Goal: Task Accomplishment & Management: Use online tool/utility

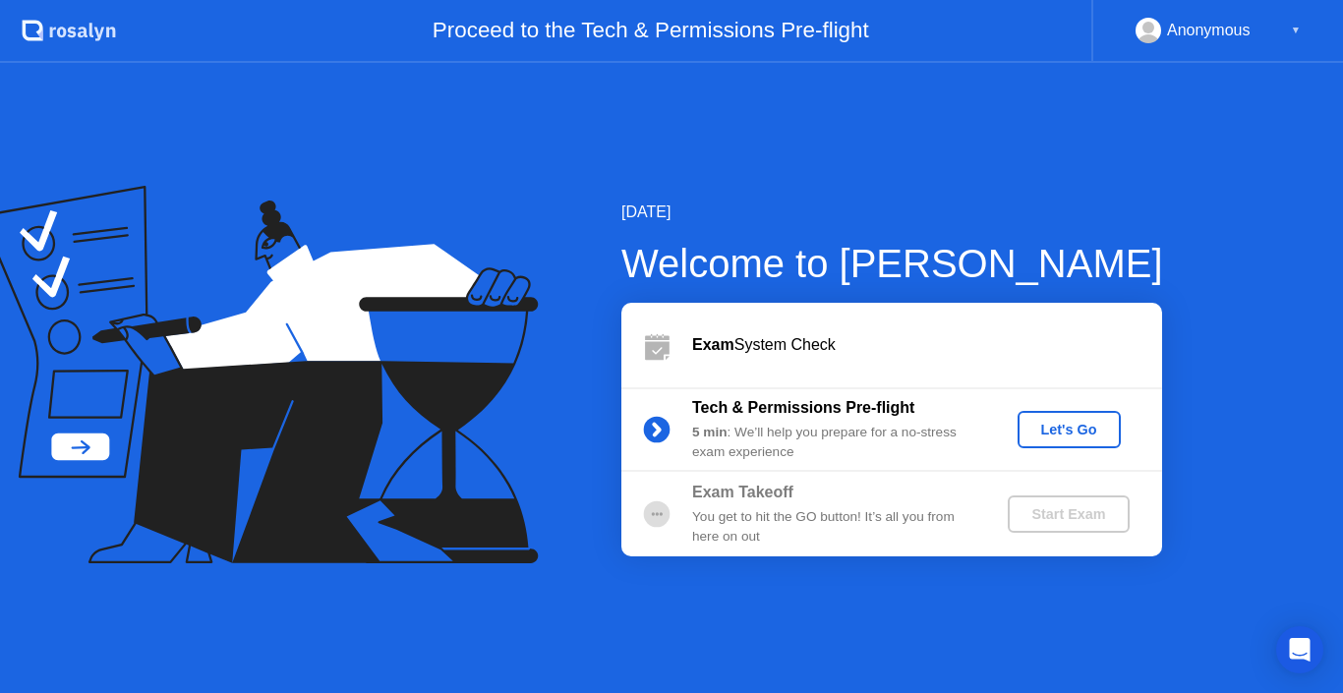
click at [1077, 428] on div "Let's Go" at bounding box center [1070, 430] width 88 height 16
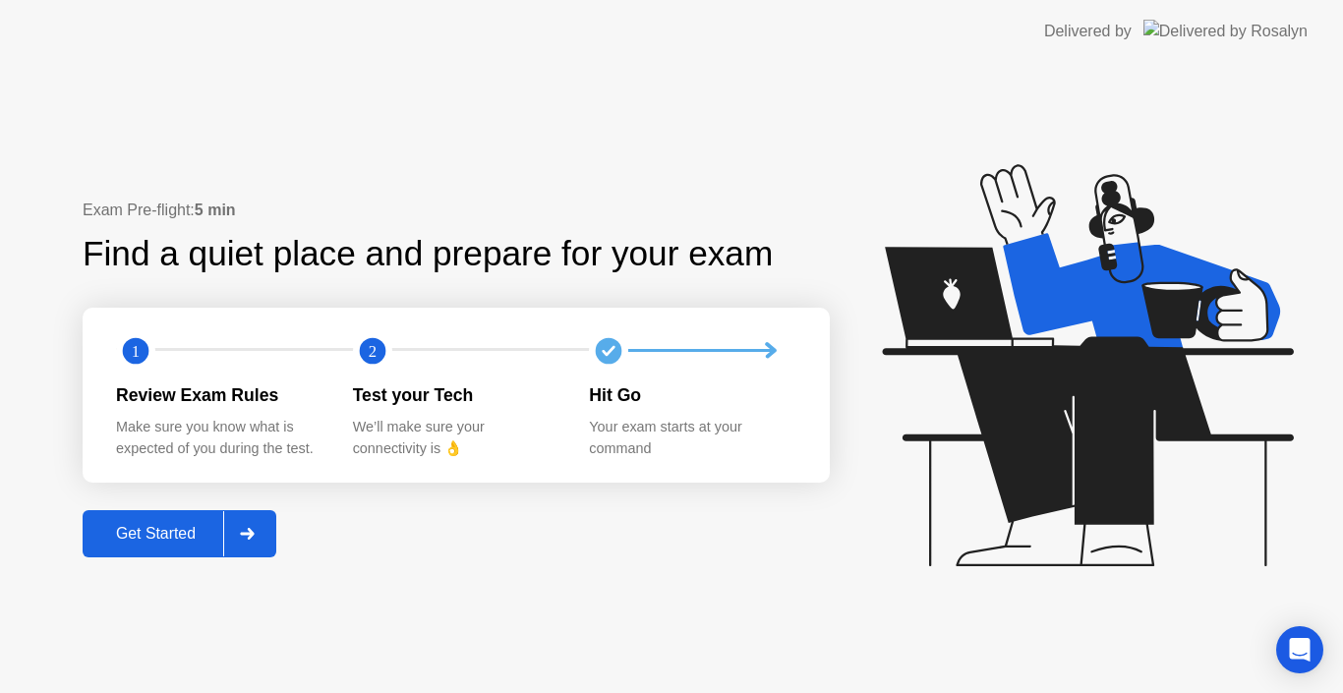
click at [209, 537] on div "Get Started" at bounding box center [156, 534] width 135 height 18
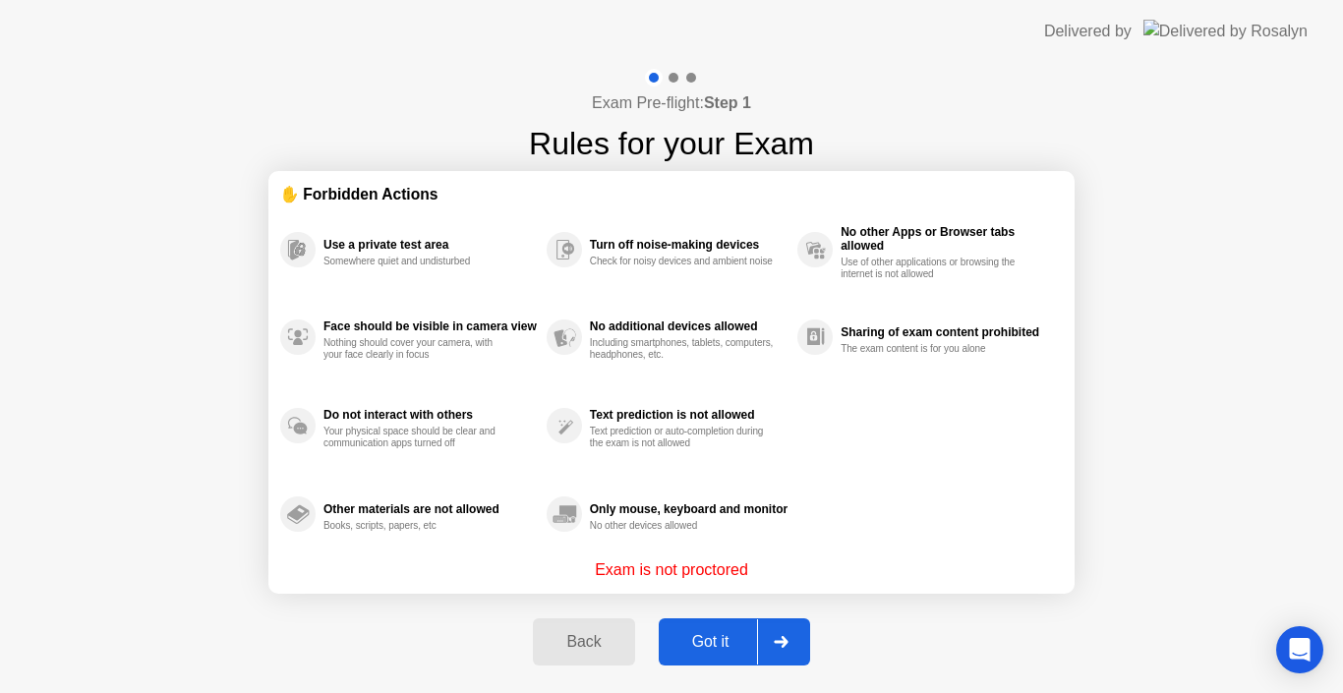
click at [715, 638] on div "Got it" at bounding box center [711, 642] width 92 height 18
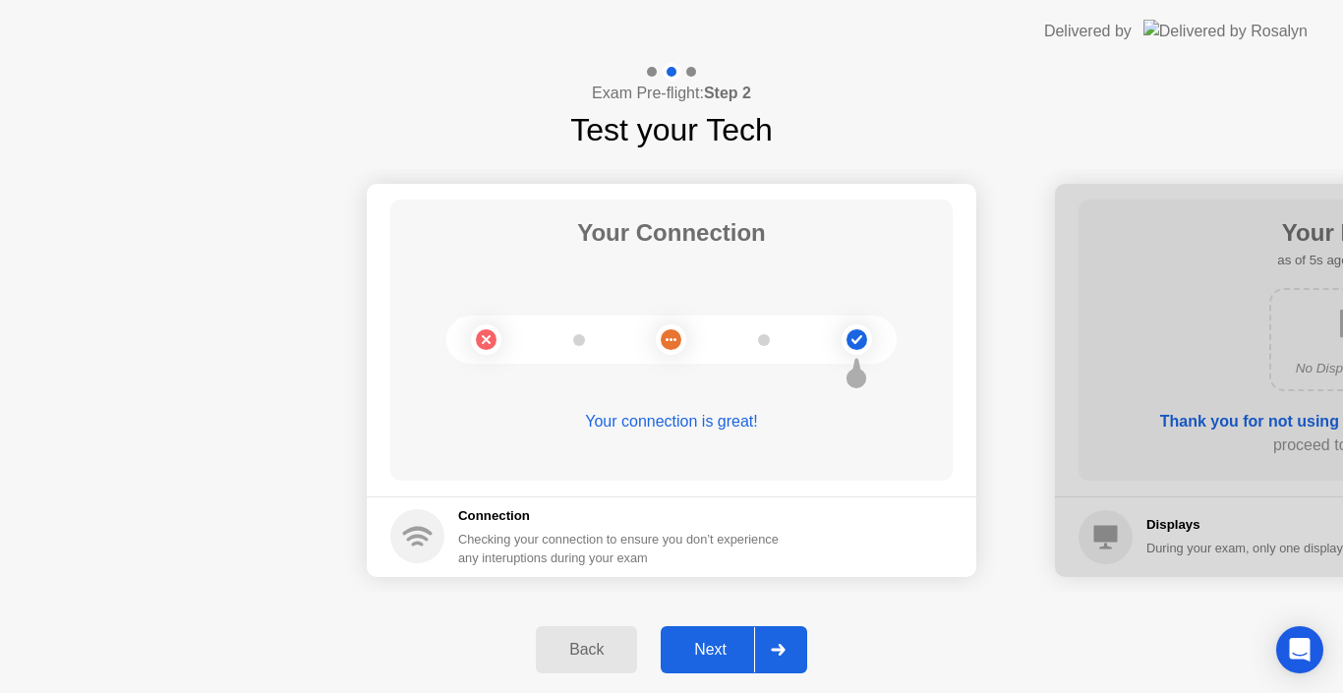
click at [784, 654] on icon at bounding box center [778, 650] width 14 height 12
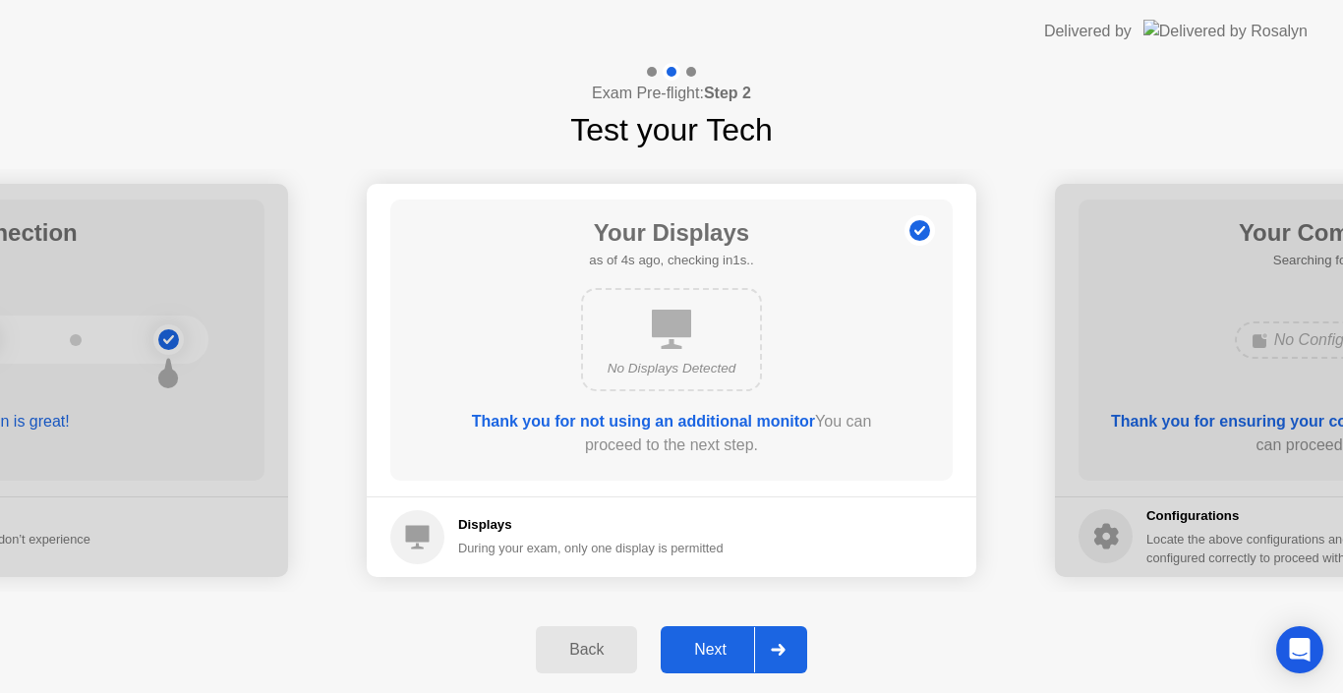
click at [801, 658] on div at bounding box center [777, 649] width 47 height 45
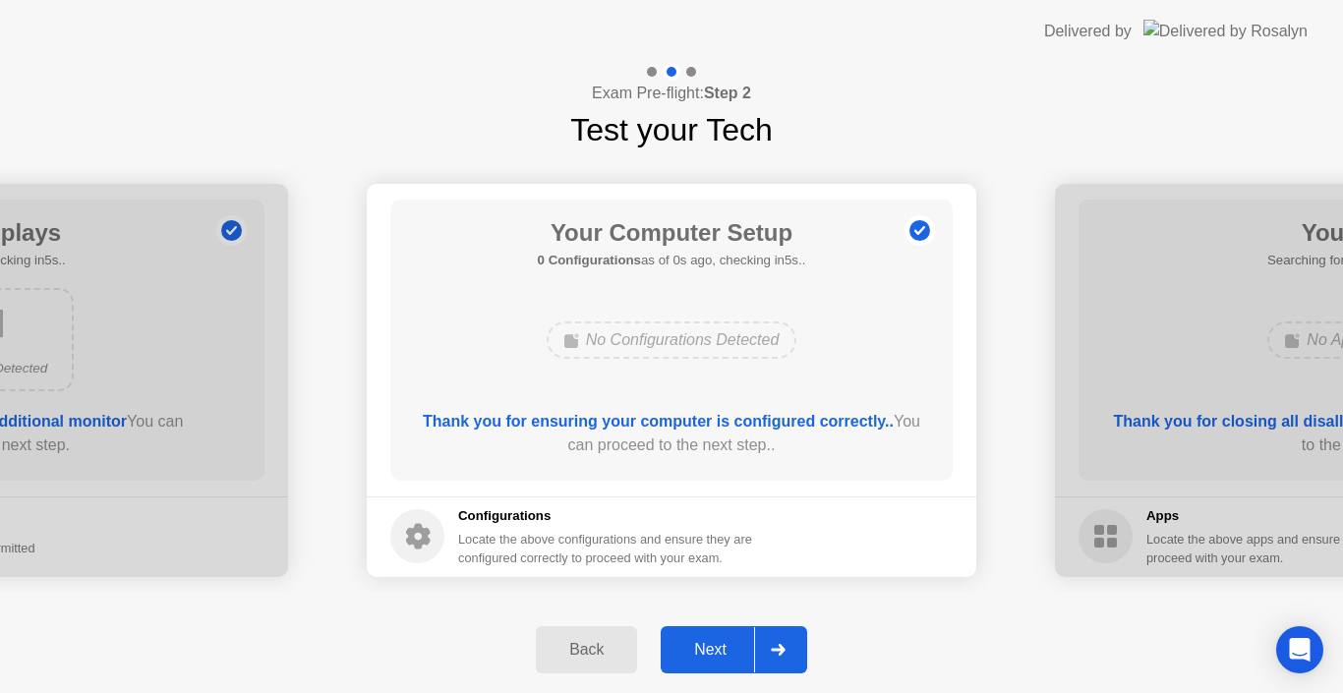
click at [824, 596] on div "Your Connection Your connection is great! Connection Checking your connection t…" at bounding box center [671, 379] width 1343 height 453
click at [783, 653] on icon at bounding box center [778, 650] width 14 height 12
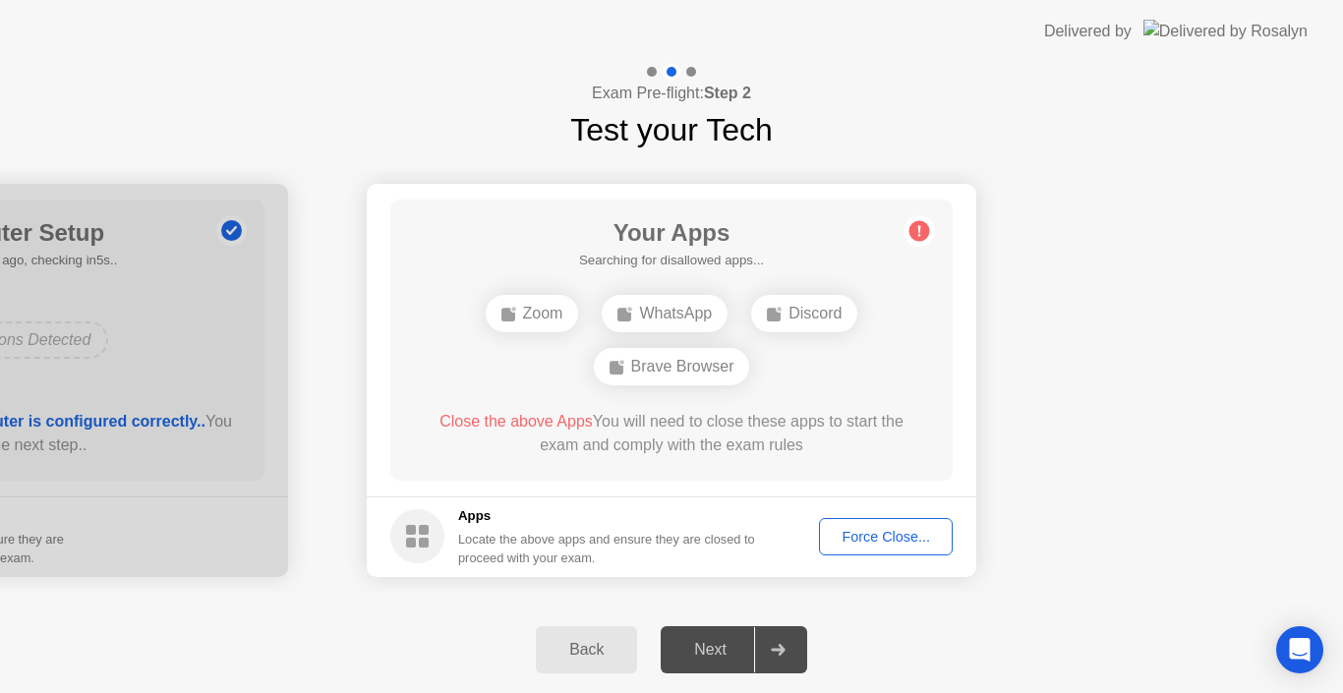
click at [921, 540] on div "Force Close..." at bounding box center [886, 537] width 120 height 16
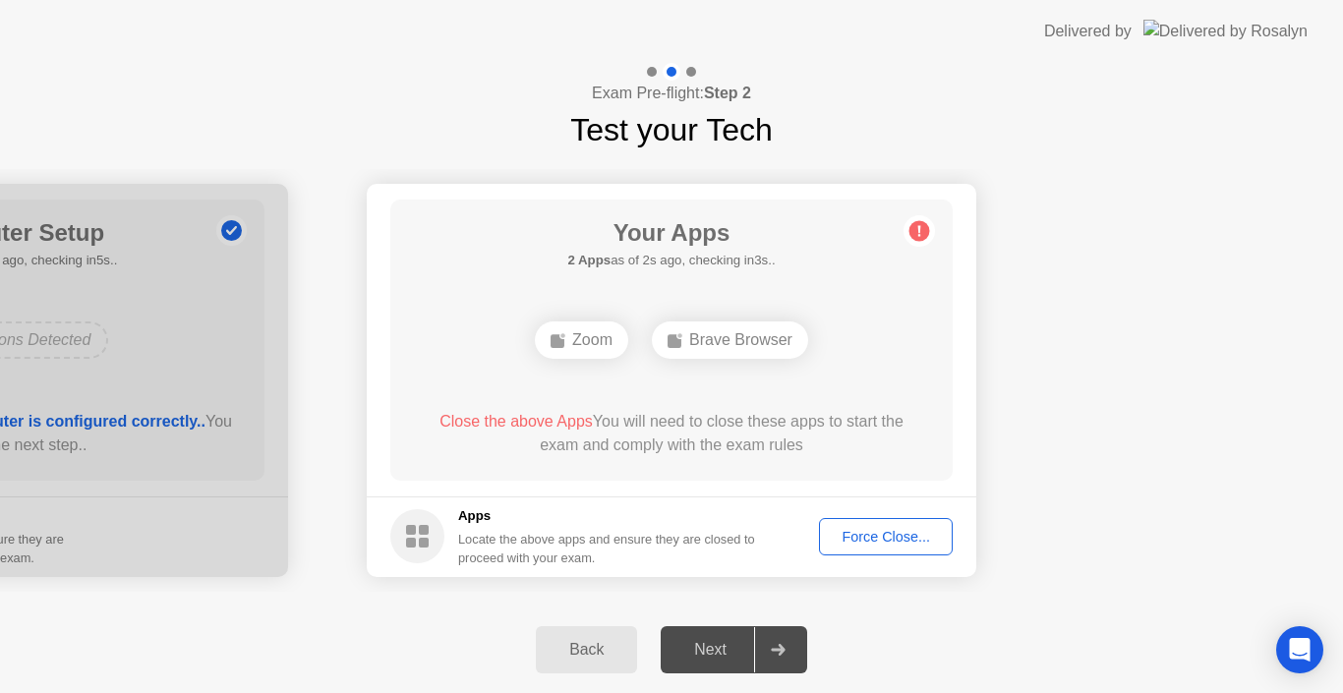
click at [863, 529] on div "Force Close..." at bounding box center [886, 537] width 120 height 16
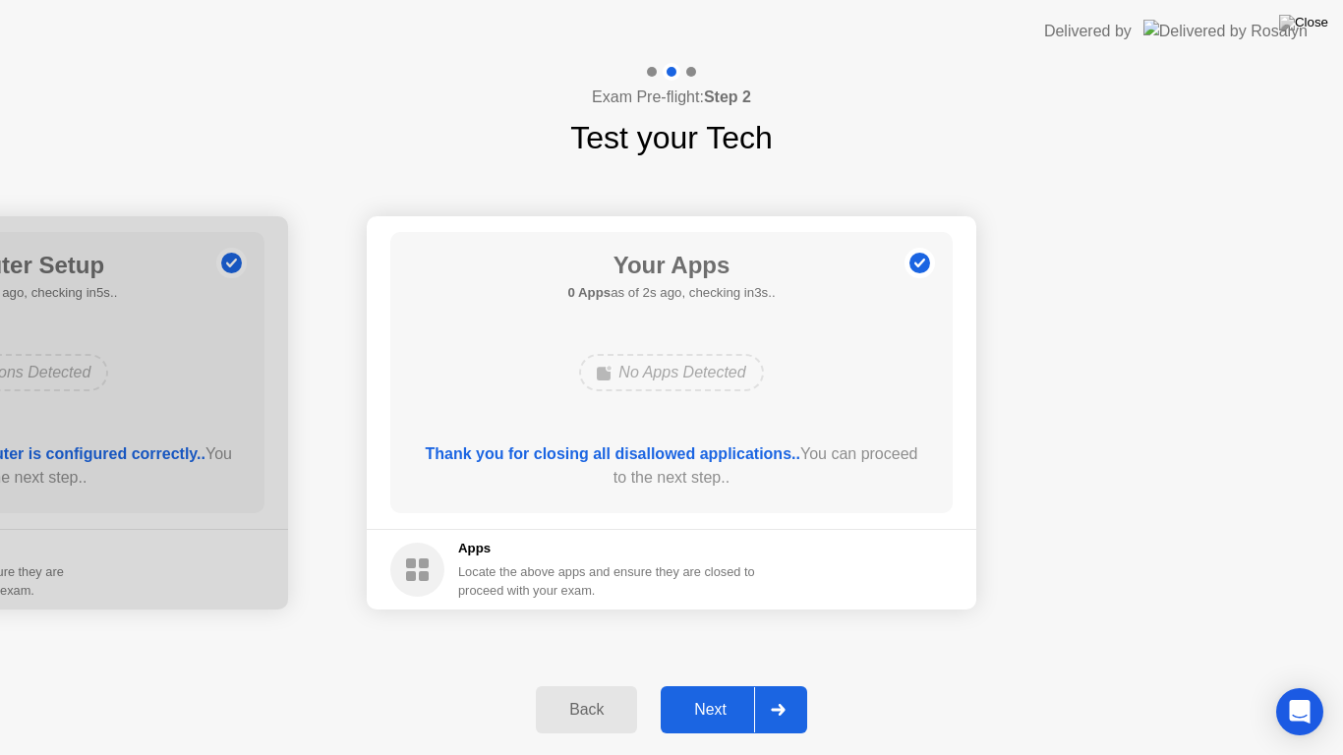
click at [733, 692] on div "Next" at bounding box center [711, 710] width 88 height 18
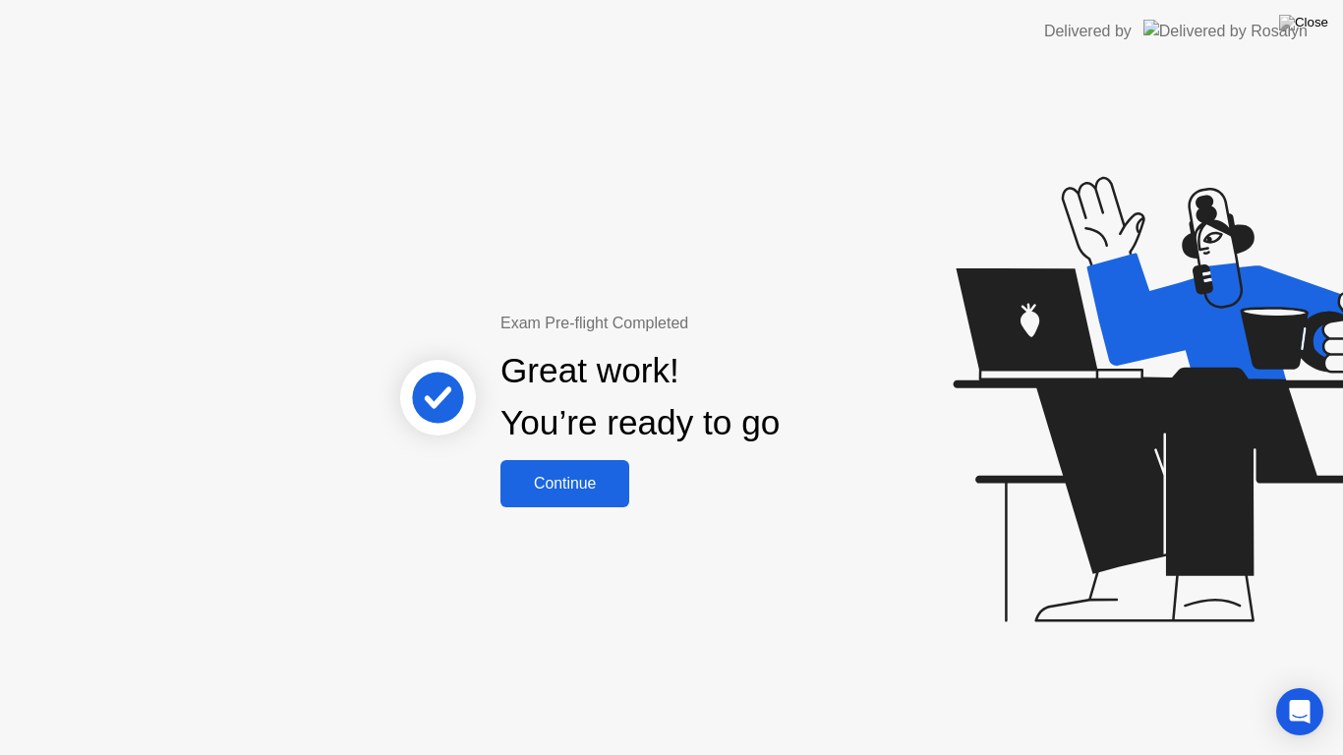
click at [573, 470] on button "Continue" at bounding box center [565, 483] width 129 height 47
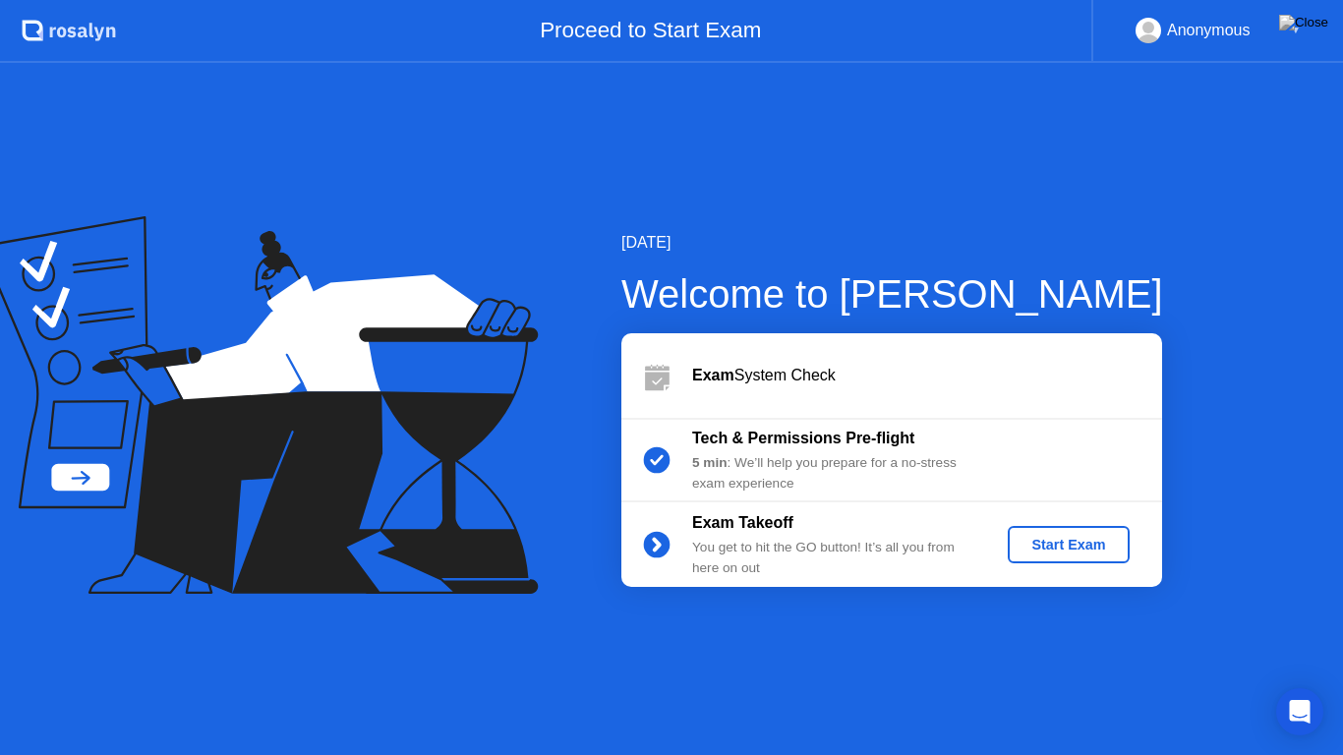
click at [721, 390] on div "Exam System Check" at bounding box center [892, 375] width 541 height 85
click at [726, 491] on div "5 min : We’ll help you prepare for a no-stress exam experience" at bounding box center [833, 473] width 283 height 40
click at [703, 549] on div "You get to hit the GO button! It’s all you from here on out" at bounding box center [833, 558] width 283 height 40
click at [1046, 556] on button "Start Exam" at bounding box center [1068, 544] width 121 height 37
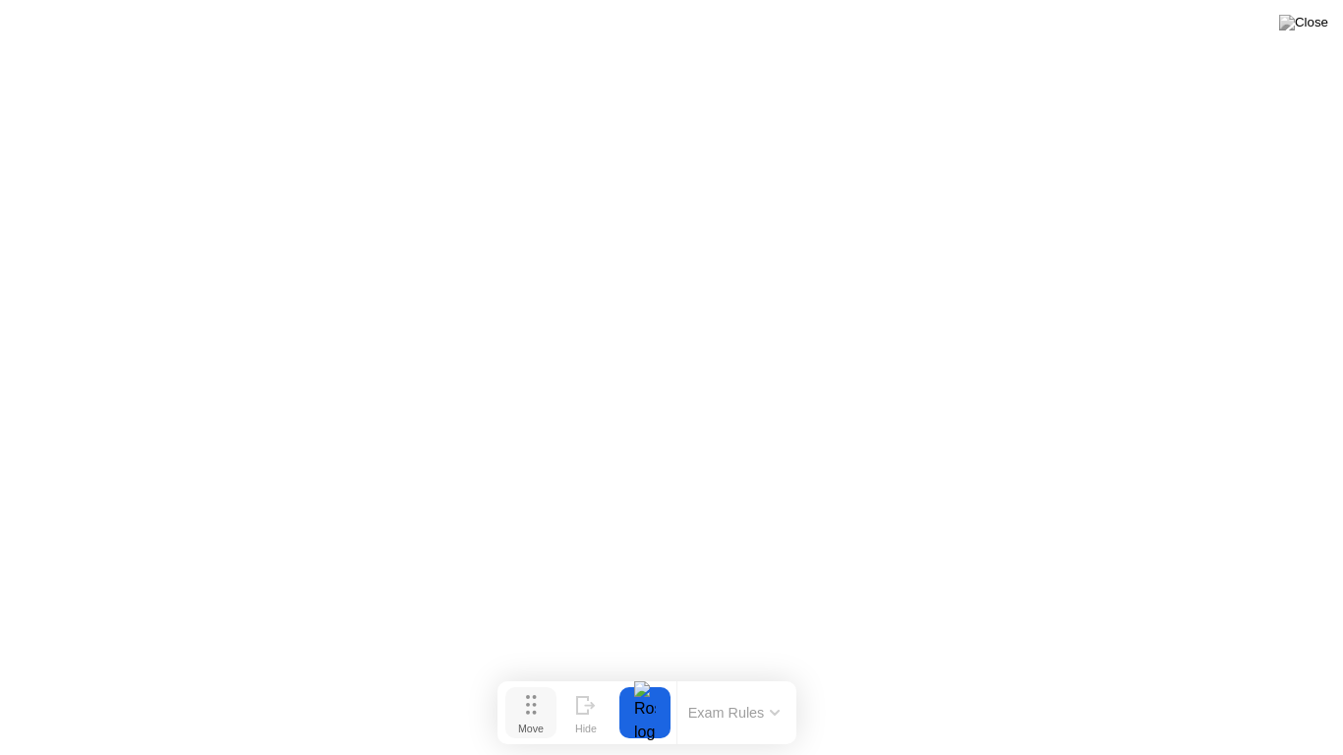
drag, startPoint x: 564, startPoint y: 718, endPoint x: 541, endPoint y: 708, distance: 25.6
click at [541, 692] on button "Move" at bounding box center [530, 712] width 51 height 51
drag, startPoint x: 554, startPoint y: 722, endPoint x: 581, endPoint y: 727, distance: 28.0
click at [581, 692] on button "Move" at bounding box center [570, 723] width 51 height 51
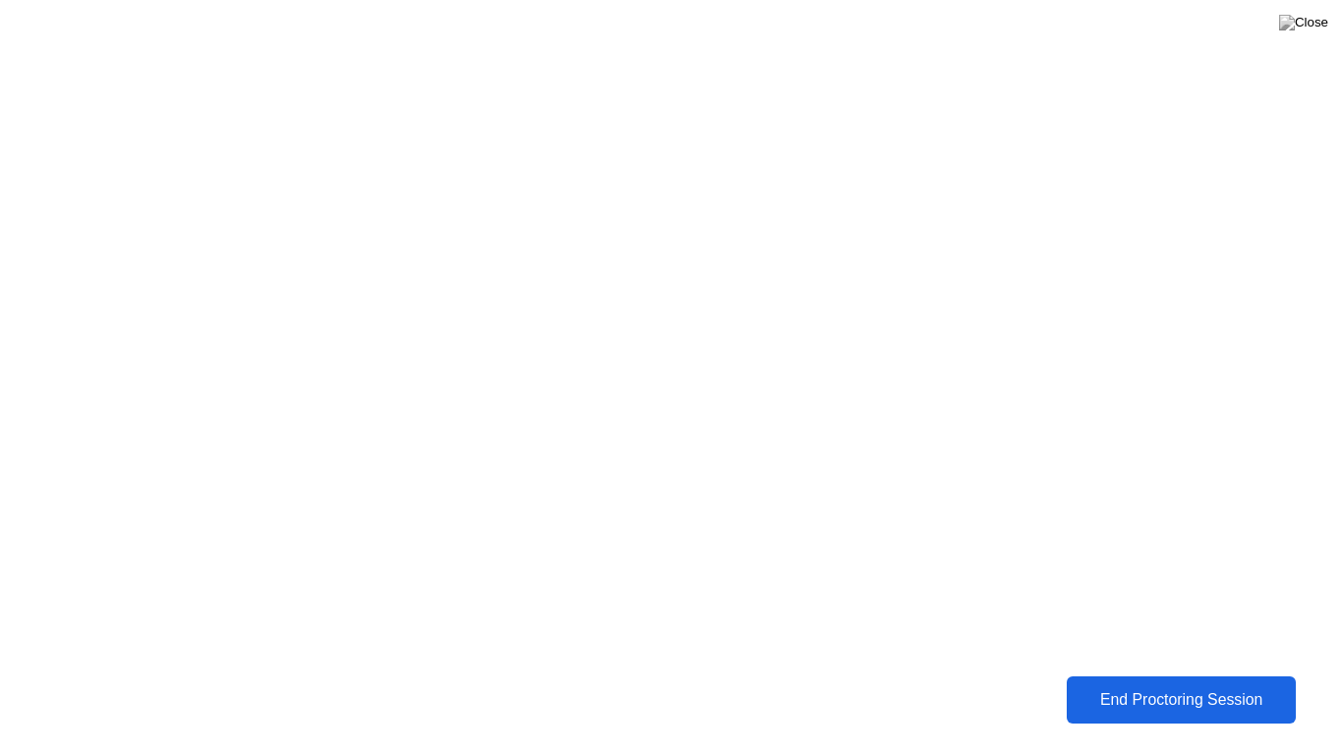
click at [1074, 692] on div "End Proctoring Session" at bounding box center [1181, 700] width 217 height 18
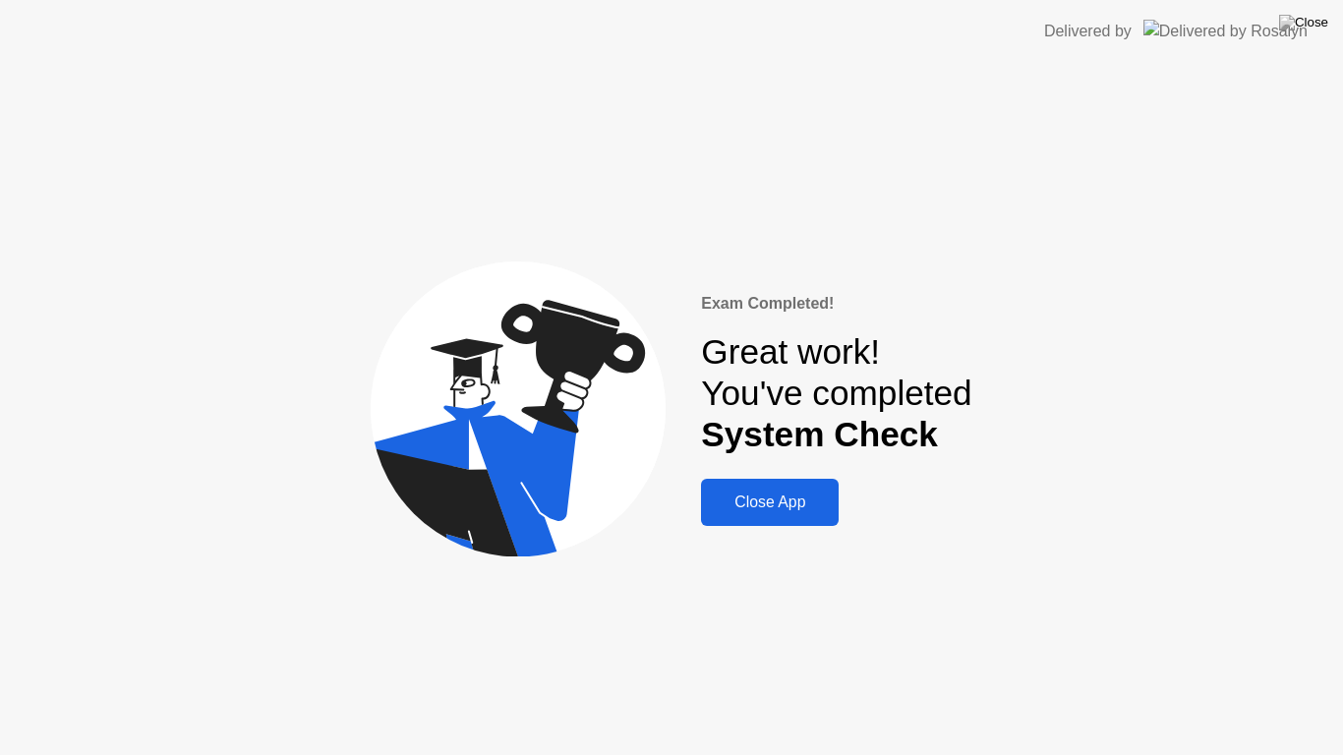
click at [767, 497] on div "Close App" at bounding box center [770, 503] width 126 height 18
